Goal: Task Accomplishment & Management: Complete application form

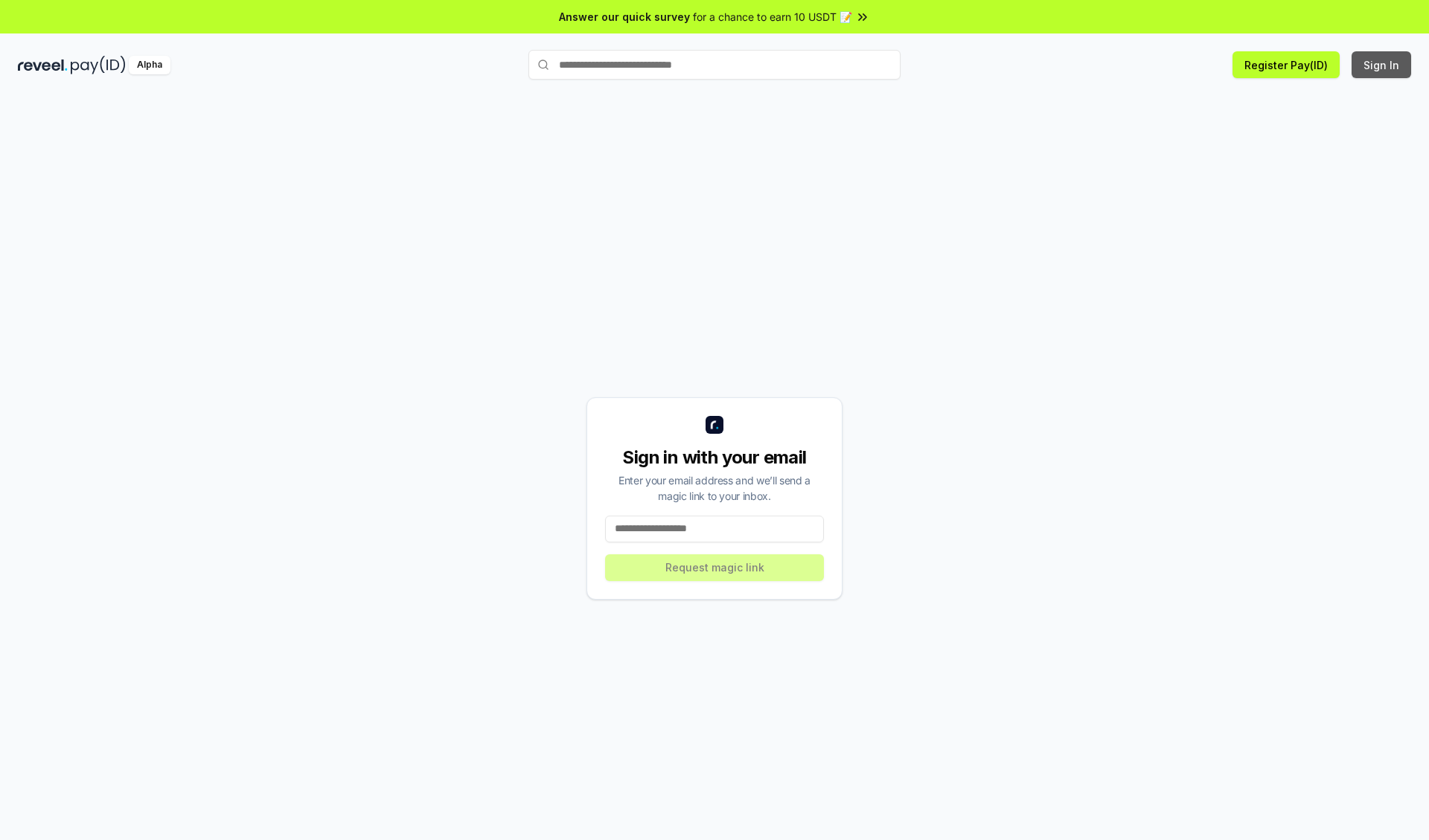
click at [1381, 65] on button "Sign In" at bounding box center [1381, 65] width 59 height 26
type input "**********"
click at [714, 567] on button "Request magic link" at bounding box center [714, 568] width 219 height 26
